Goal: Find specific page/section: Find specific page/section

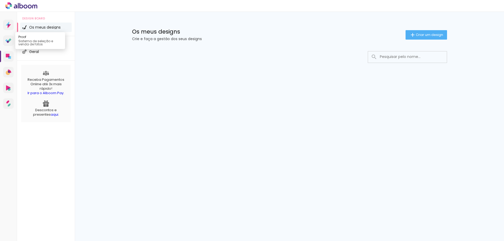
click at [13, 43] on link "Proof Sistema de seleção e venda de fotos" at bounding box center [8, 40] width 10 height 10
